Goal: Task Accomplishment & Management: Complete application form

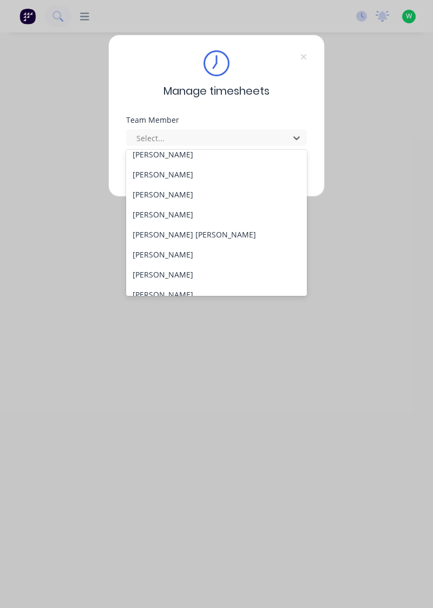
scroll to position [129, 0]
click at [145, 230] on div "Cooper Fox" at bounding box center [216, 233] width 181 height 20
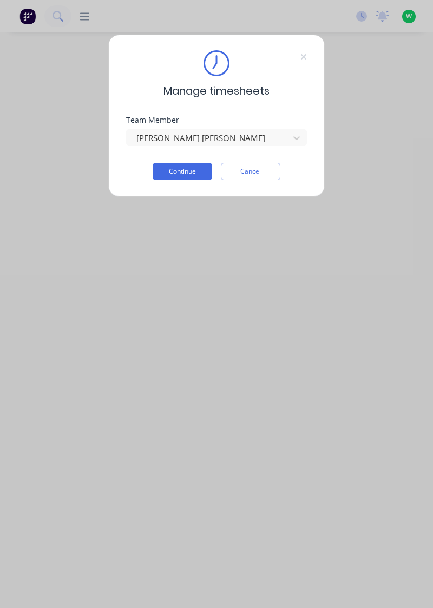
click at [177, 168] on button "Continue" at bounding box center [181, 171] width 59 height 17
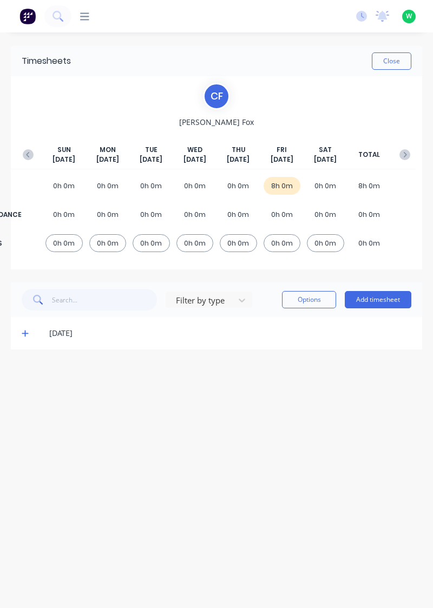
click at [388, 300] on button "Add timesheet" at bounding box center [377, 299] width 67 height 17
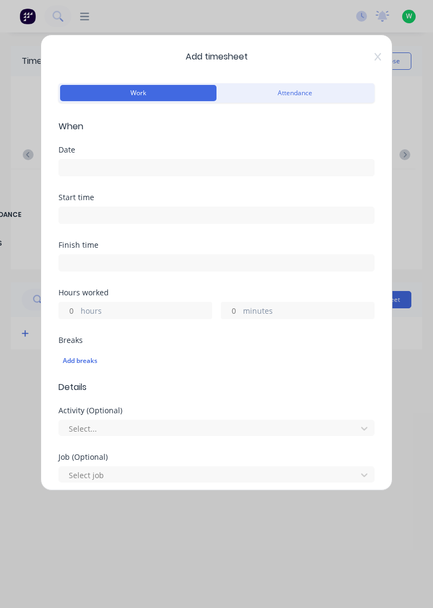
click at [176, 163] on input at bounding box center [216, 168] width 315 height 16
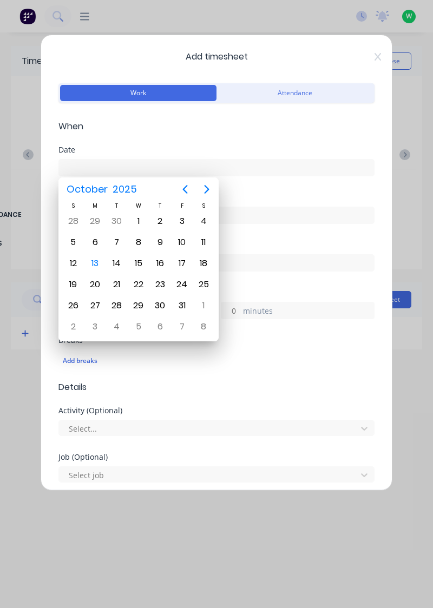
click at [97, 261] on div "13" at bounding box center [95, 263] width 16 height 16
type input "13/10/2025"
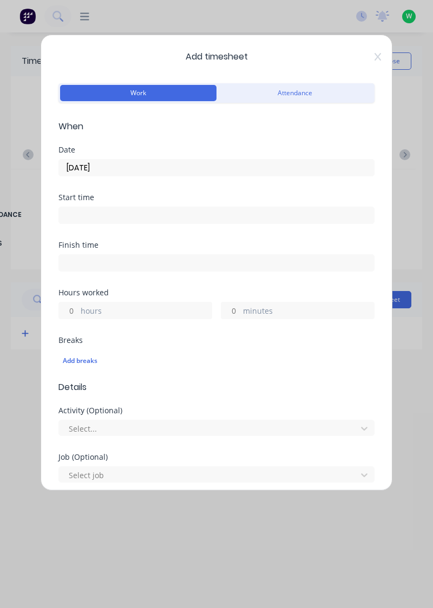
click at [136, 307] on label "hours" at bounding box center [146, 312] width 131 height 14
click at [78, 307] on input "hours" at bounding box center [68, 310] width 19 height 16
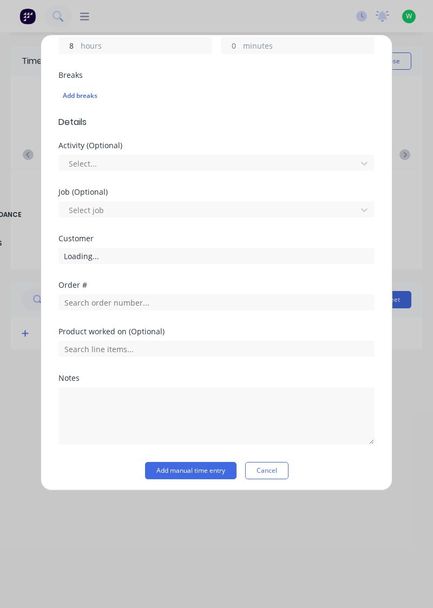
scroll to position [267, 0]
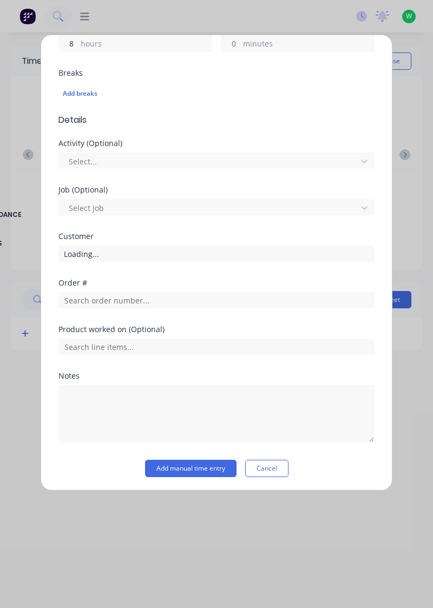
type input "8"
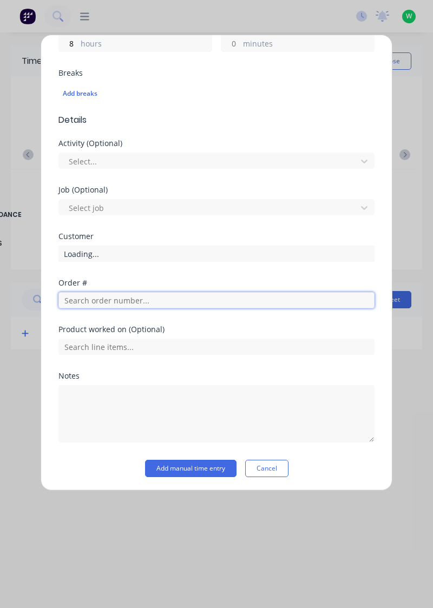
click at [236, 302] on input "text" at bounding box center [216, 300] width 316 height 16
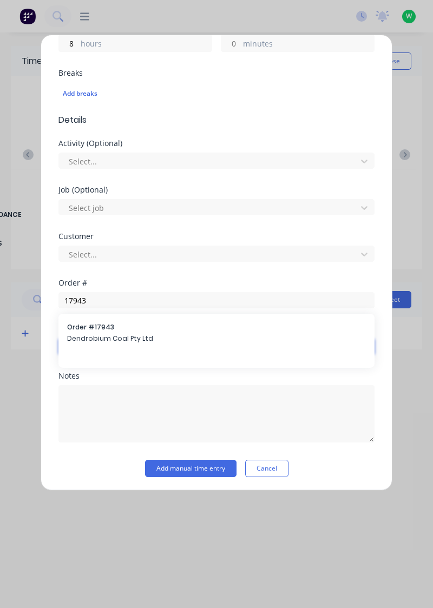
click at [183, 341] on input "text" at bounding box center [216, 346] width 316 height 16
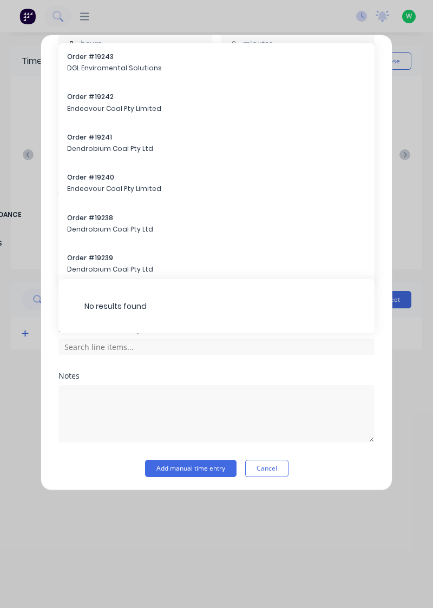
click at [408, 341] on div "Add timesheet Work Attendance When Date 13/10/2025 Start time Finish time Hours…" at bounding box center [216, 304] width 433 height 608
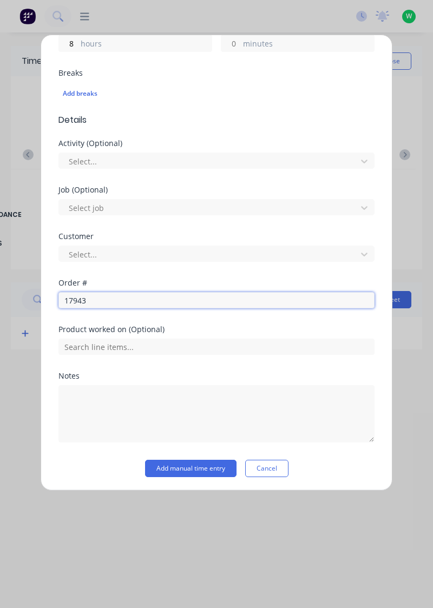
click at [188, 300] on input "17943" at bounding box center [216, 300] width 316 height 16
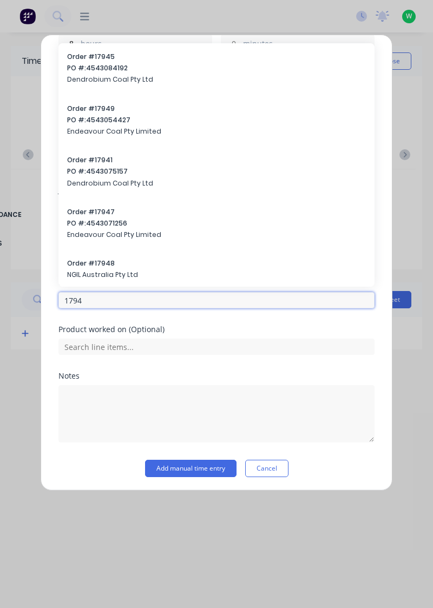
type input "17943"
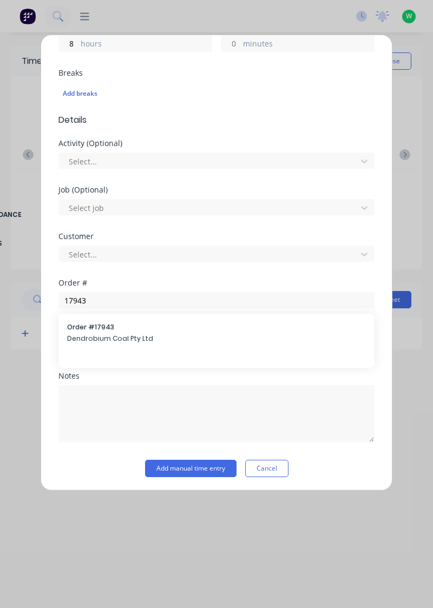
click at [150, 334] on span "Dendrobium Coal Pty Ltd" at bounding box center [216, 339] width 298 height 10
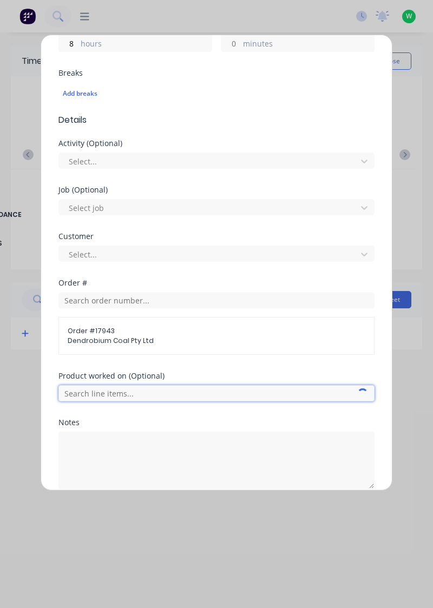
click at [161, 390] on input "text" at bounding box center [216, 393] width 316 height 16
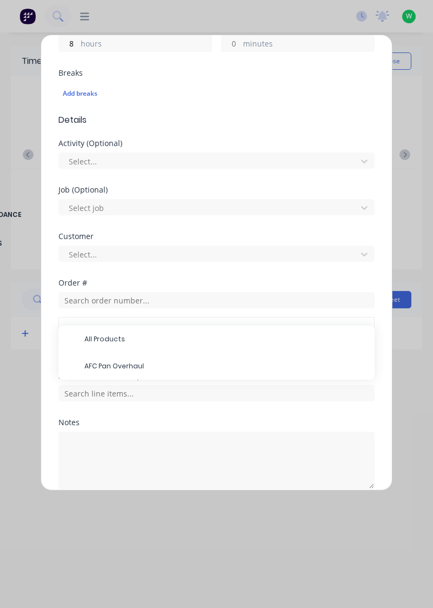
click at [221, 361] on span "AFC Pan Overhaul" at bounding box center [224, 366] width 281 height 10
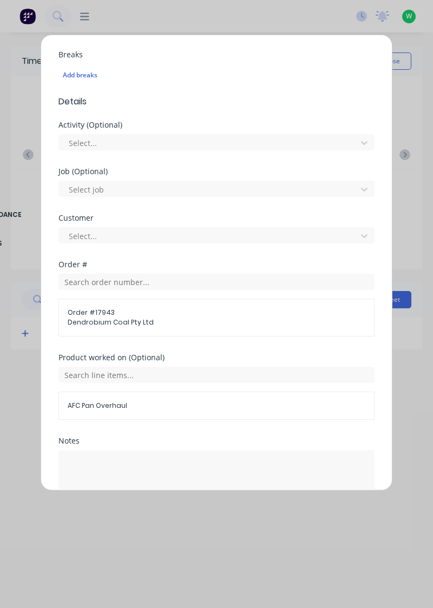
scroll to position [349, 0]
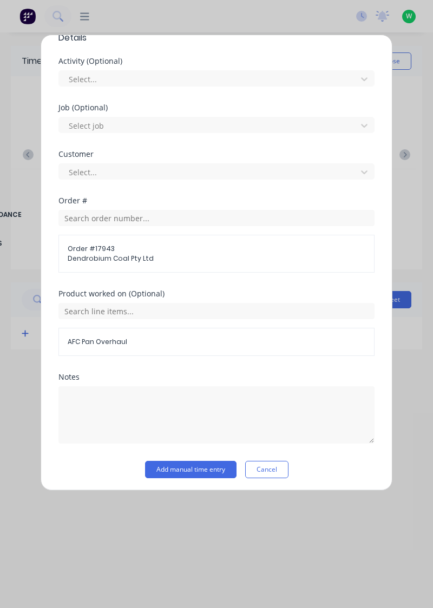
click at [195, 464] on button "Add manual time entry" at bounding box center [190, 469] width 91 height 17
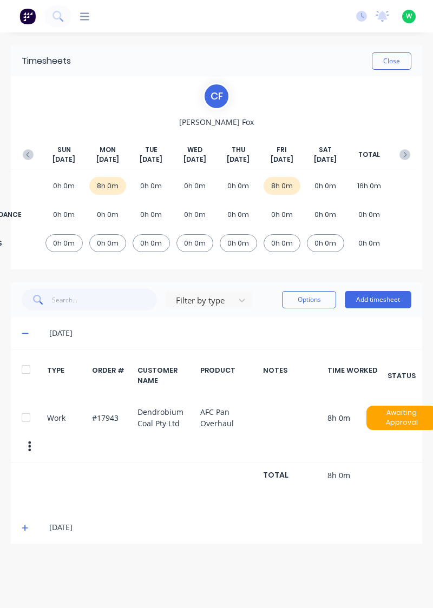
click at [393, 56] on button "Close" at bounding box center [390, 60] width 39 height 17
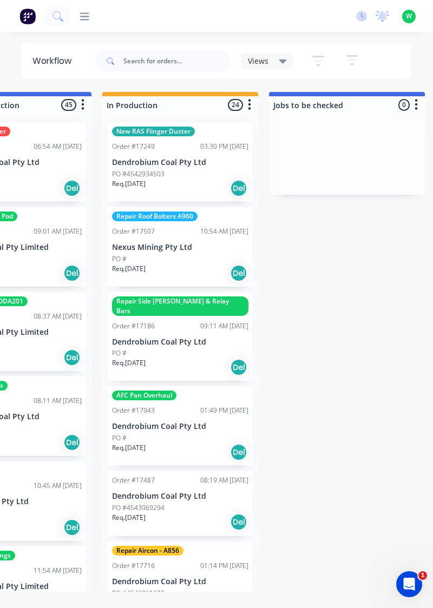
scroll to position [0, 420]
